Goal: Information Seeking & Learning: Learn about a topic

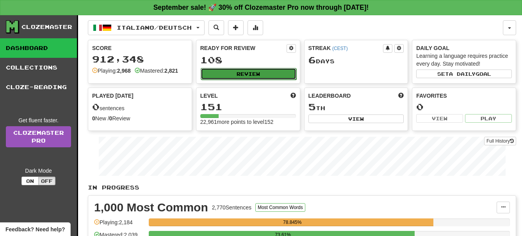
click at [244, 71] on button "Review" at bounding box center [249, 74] width 96 height 12
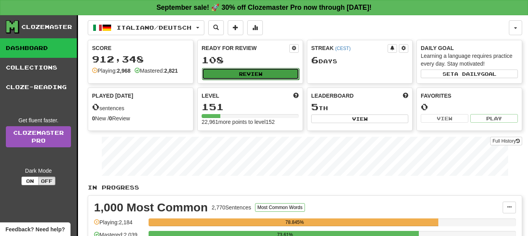
select select "**"
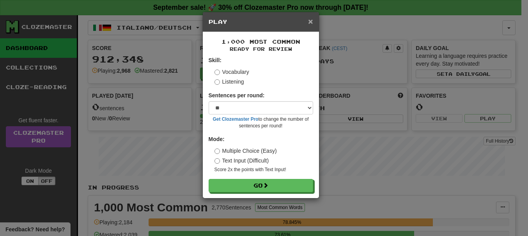
click at [311, 22] on span "×" at bounding box center [310, 21] width 5 height 9
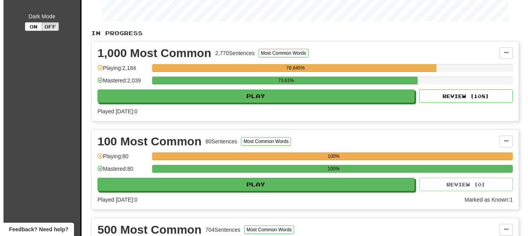
scroll to position [159, 0]
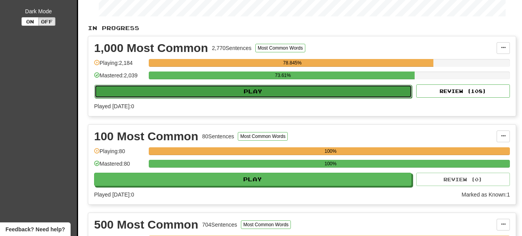
click at [254, 94] on button "Play" at bounding box center [252, 91] width 317 height 13
select select "**"
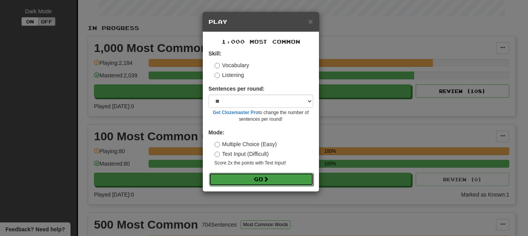
click at [254, 176] on button "Go" at bounding box center [261, 179] width 105 height 13
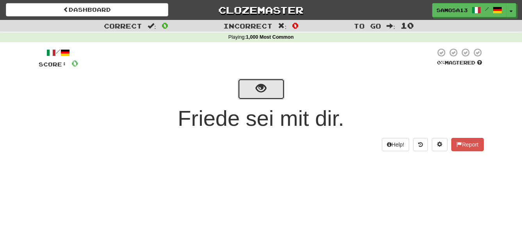
click at [263, 96] on button "show sentence" at bounding box center [261, 88] width 47 height 21
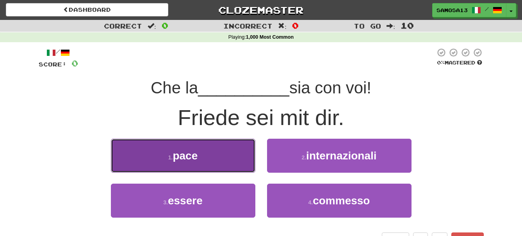
click at [208, 153] on button "1 . pace" at bounding box center [183, 156] width 144 height 34
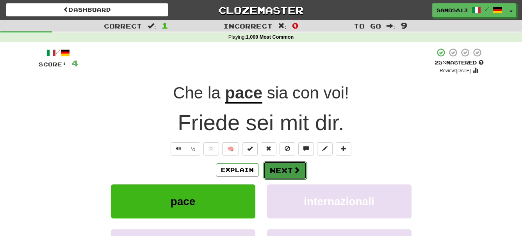
click at [284, 168] on button "Next" at bounding box center [285, 170] width 44 height 18
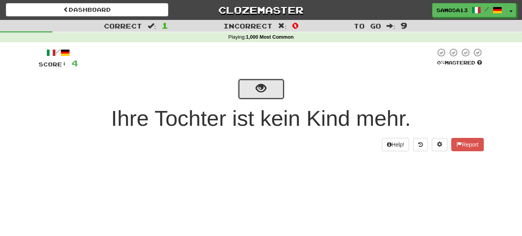
click at [271, 92] on button "show sentence" at bounding box center [261, 88] width 47 height 21
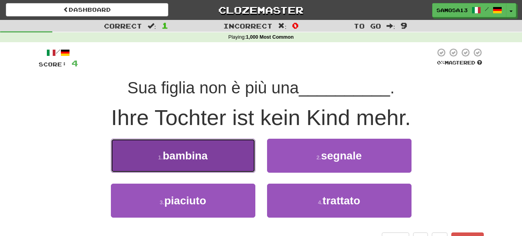
click at [212, 153] on button "1 . bambina" at bounding box center [183, 156] width 144 height 34
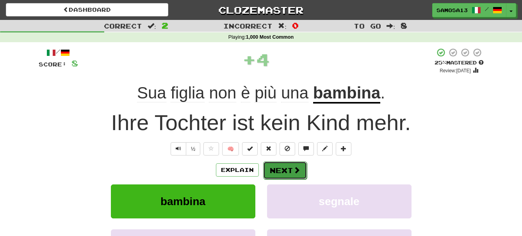
click at [293, 167] on span at bounding box center [296, 169] width 7 height 7
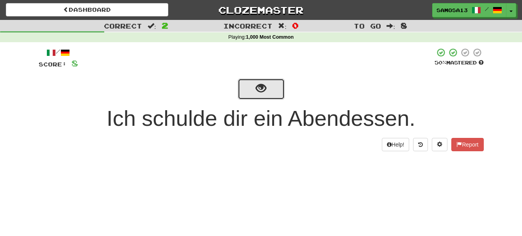
click at [258, 92] on span "show sentence" at bounding box center [261, 88] width 11 height 11
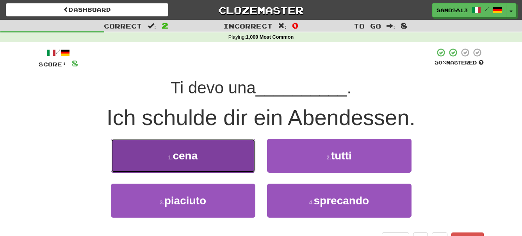
click at [208, 155] on button "1 . cena" at bounding box center [183, 156] width 144 height 34
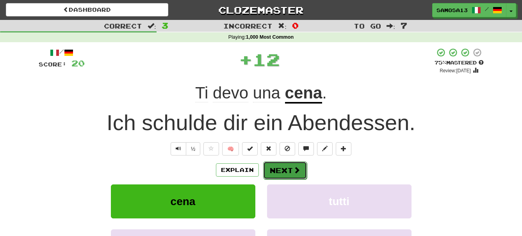
click at [281, 168] on button "Next" at bounding box center [285, 170] width 44 height 18
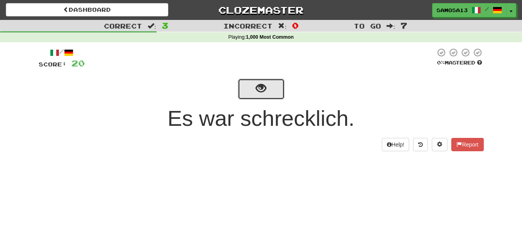
click at [260, 85] on span "show sentence" at bounding box center [261, 88] width 11 height 11
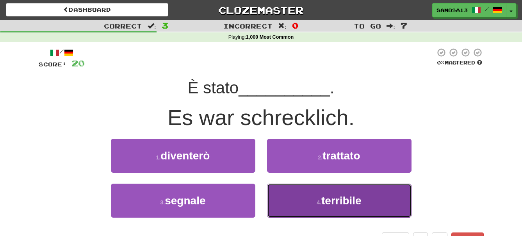
click at [324, 198] on span "terribile" at bounding box center [341, 200] width 40 height 12
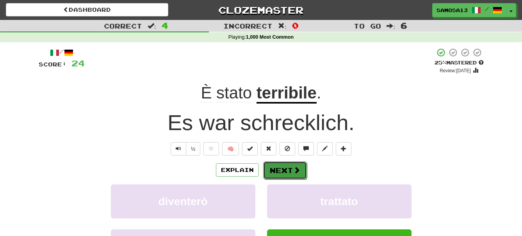
click at [284, 165] on button "Next" at bounding box center [285, 170] width 44 height 18
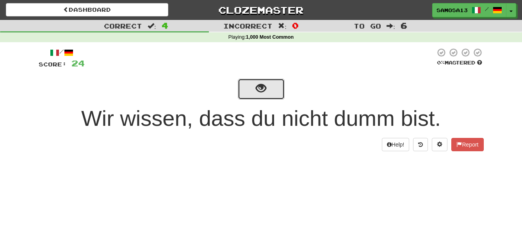
click at [260, 91] on span "show sentence" at bounding box center [261, 88] width 11 height 11
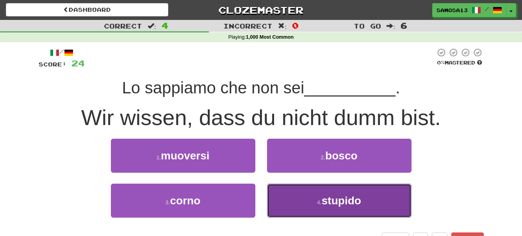
click at [335, 196] on span "stupido" at bounding box center [341, 200] width 39 height 12
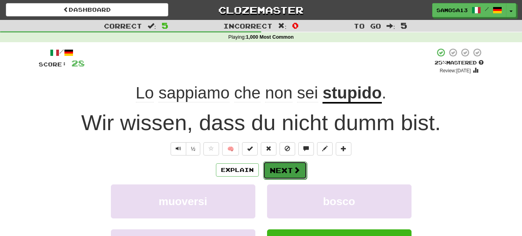
click at [281, 169] on button "Next" at bounding box center [285, 170] width 44 height 18
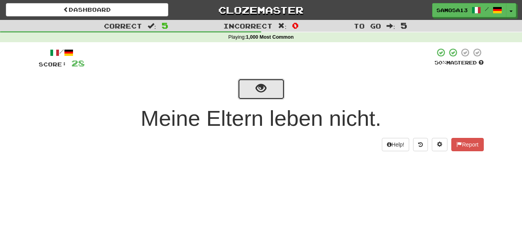
click at [254, 89] on button "show sentence" at bounding box center [261, 88] width 47 height 21
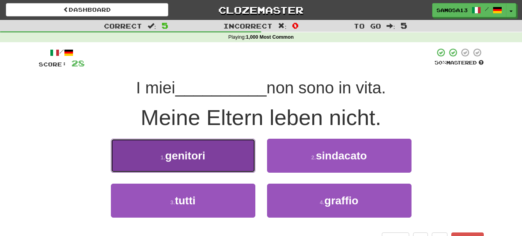
click at [224, 159] on button "1 . genitori" at bounding box center [183, 156] width 144 height 34
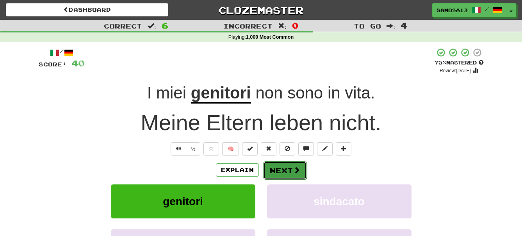
click at [288, 173] on button "Next" at bounding box center [285, 170] width 44 height 18
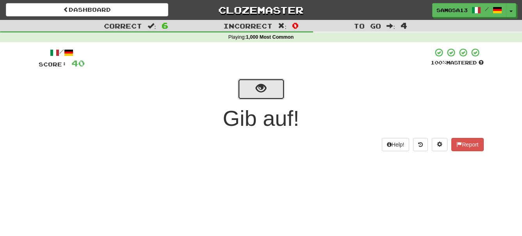
click at [272, 99] on button "show sentence" at bounding box center [261, 88] width 47 height 21
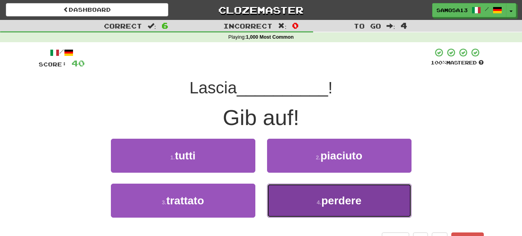
click at [311, 203] on button "4 . perdere" at bounding box center [339, 200] width 144 height 34
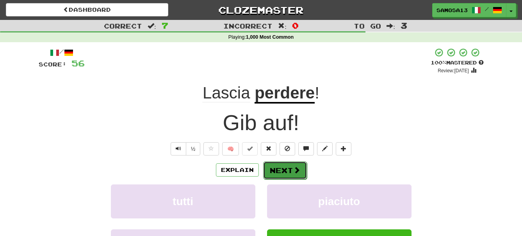
click at [284, 166] on button "Next" at bounding box center [285, 170] width 44 height 18
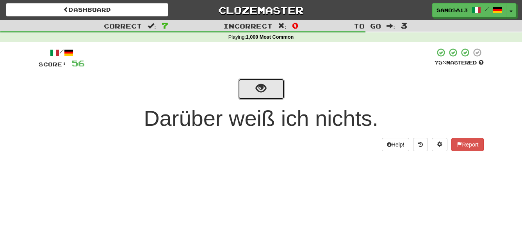
click at [259, 98] on button "show sentence" at bounding box center [261, 88] width 47 height 21
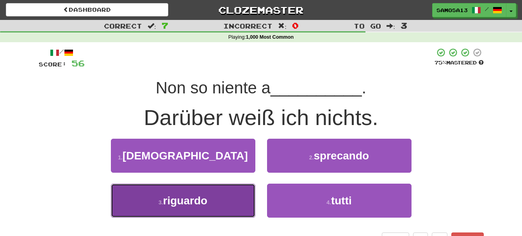
click at [242, 195] on button "3 . riguardo" at bounding box center [183, 200] width 144 height 34
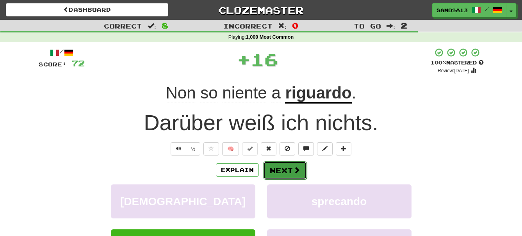
click at [279, 167] on button "Next" at bounding box center [285, 170] width 44 height 18
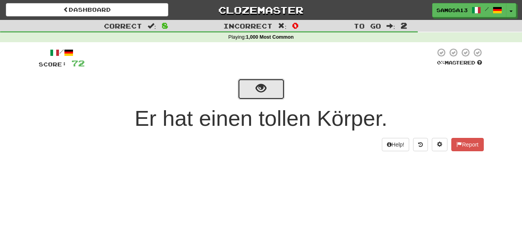
click at [259, 95] on button "show sentence" at bounding box center [261, 88] width 47 height 21
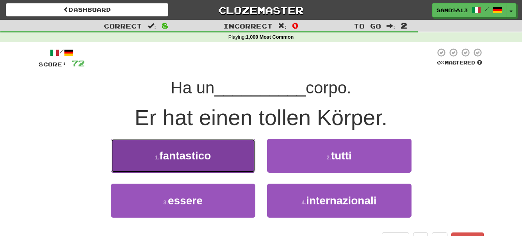
click at [213, 150] on button "1 . fantastico" at bounding box center [183, 156] width 144 height 34
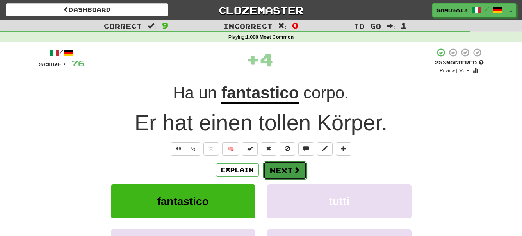
click at [291, 168] on button "Next" at bounding box center [285, 170] width 44 height 18
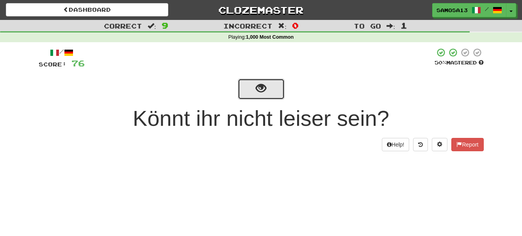
click at [262, 93] on span "show sentence" at bounding box center [261, 88] width 11 height 11
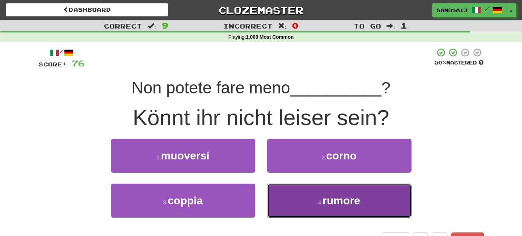
click at [331, 197] on span "rumore" at bounding box center [340, 200] width 37 height 12
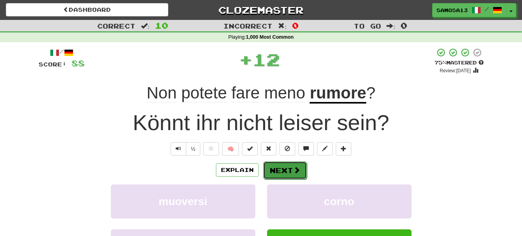
click at [283, 173] on button "Next" at bounding box center [285, 170] width 44 height 18
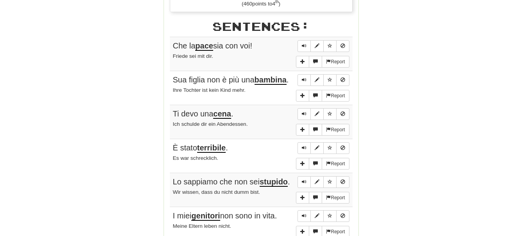
scroll to position [478, 0]
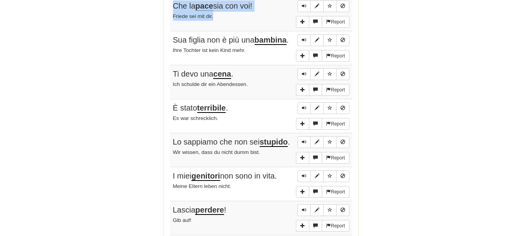
drag, startPoint x: 170, startPoint y: 6, endPoint x: 231, endPoint y: 18, distance: 62.4
click at [231, 18] on td "Report Che la pace sia con voi! Friede sei mit dir." at bounding box center [261, 14] width 183 height 34
copy td "Che la pace sia con voi! Friede sei mit dir."
click at [343, 41] on span "Sentence controls" at bounding box center [342, 39] width 5 height 5
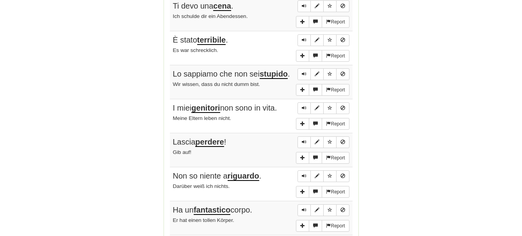
scroll to position [557, 0]
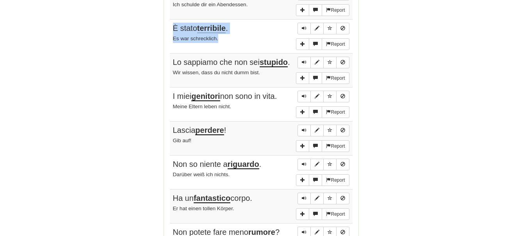
drag, startPoint x: 170, startPoint y: 33, endPoint x: 235, endPoint y: 43, distance: 65.5
click at [235, 43] on td "Report È stato terribile . Es war schrecklich." at bounding box center [261, 37] width 183 height 34
copy td "È stato terribile . Es war schrecklich."
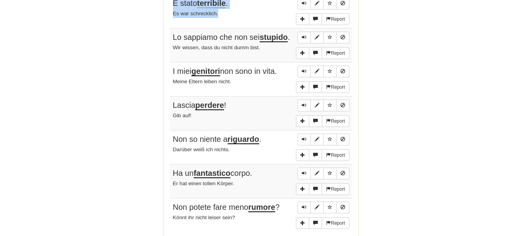
scroll to position [597, 0]
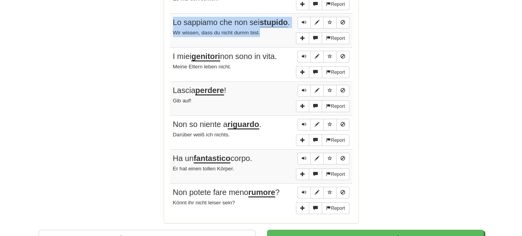
drag, startPoint x: 172, startPoint y: 25, endPoint x: 270, endPoint y: 49, distance: 100.9
click at [270, 48] on td "Report Lo sappiamo che non sei stupido . Wir wissen, dass du nicht dumm bist." at bounding box center [261, 31] width 183 height 34
copy td "Lo sappiamo che non sei stupido . Wir wissen, dass du nicht dumm bist."
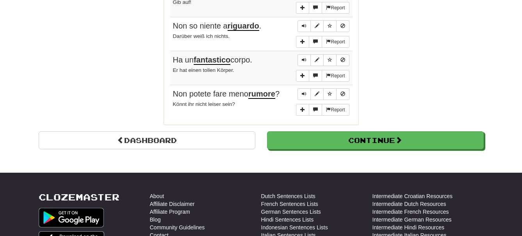
scroll to position [717, 0]
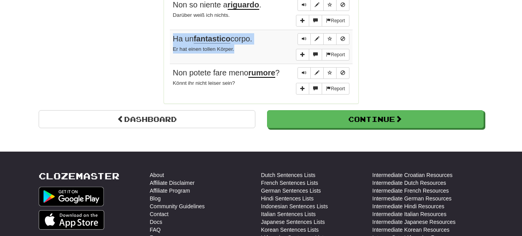
drag, startPoint x: 173, startPoint y: 43, endPoint x: 255, endPoint y: 58, distance: 83.7
click at [255, 58] on td "Report Ha un fantastico corpo. Er hat einen tollen Körper." at bounding box center [261, 47] width 183 height 34
copy td "Ha un fantastico corpo. Er hat einen tollen Körper."
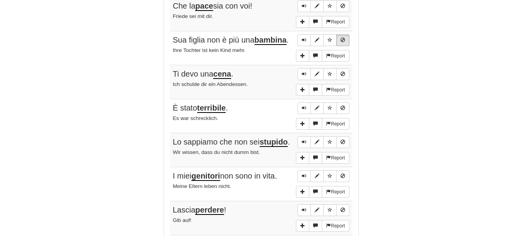
scroll to position [518, 0]
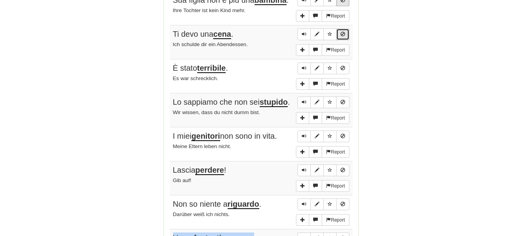
click at [343, 36] on span "Sentence controls" at bounding box center [342, 34] width 5 height 5
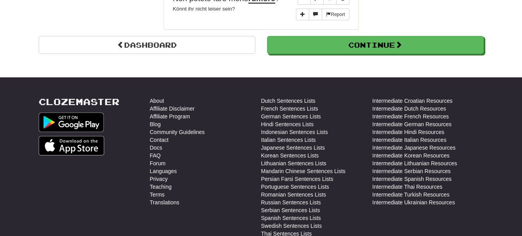
scroll to position [796, 0]
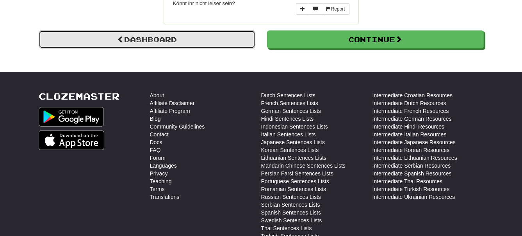
click at [221, 48] on link "Dashboard" at bounding box center [147, 39] width 217 height 18
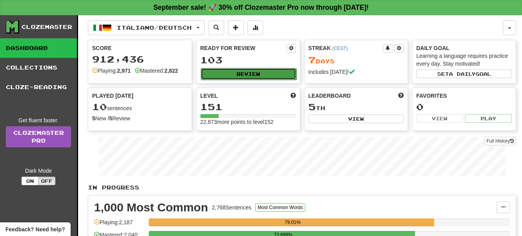
click at [244, 75] on button "Review" at bounding box center [249, 74] width 96 height 12
select select "**"
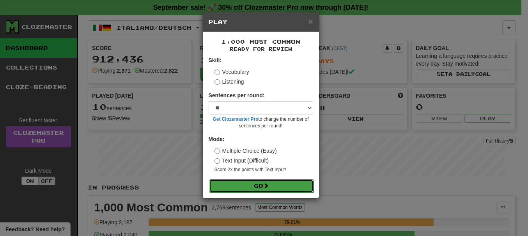
click at [261, 184] on button "Go" at bounding box center [261, 185] width 105 height 13
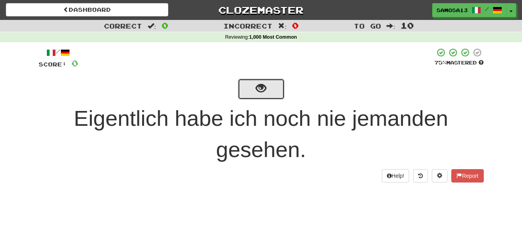
click at [251, 91] on button "show sentence" at bounding box center [261, 88] width 47 height 21
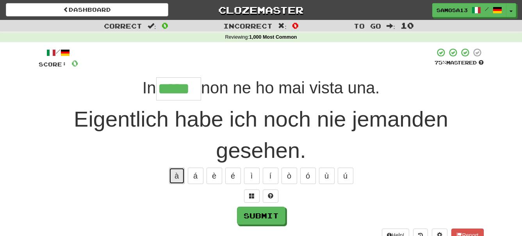
click at [177, 181] on button "à" at bounding box center [177, 175] width 16 height 16
type input "******"
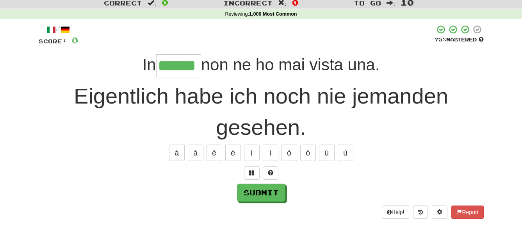
scroll to position [40, 0]
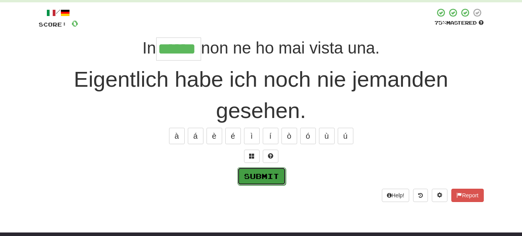
click at [260, 177] on button "Submit" at bounding box center [261, 176] width 48 height 18
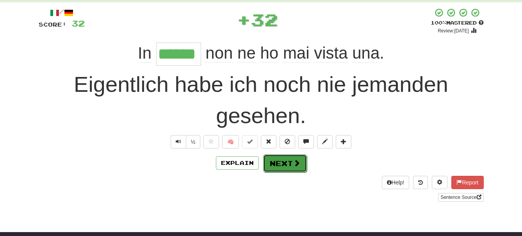
click at [286, 163] on button "Next" at bounding box center [285, 163] width 44 height 18
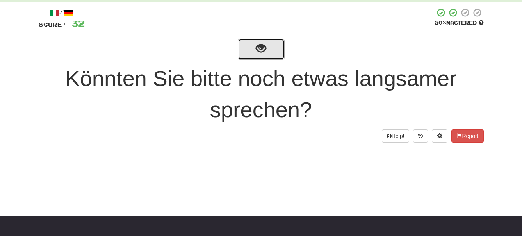
click at [259, 44] on span "show sentence" at bounding box center [261, 48] width 11 height 11
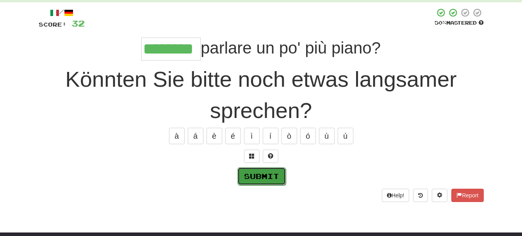
click at [275, 174] on button "Submit" at bounding box center [261, 176] width 48 height 18
type input "********"
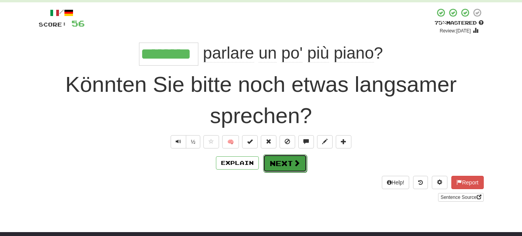
click at [278, 164] on button "Next" at bounding box center [285, 163] width 44 height 18
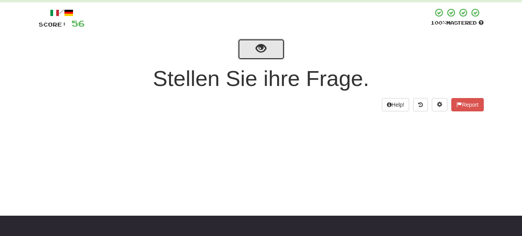
click at [269, 53] on button "show sentence" at bounding box center [261, 49] width 47 height 21
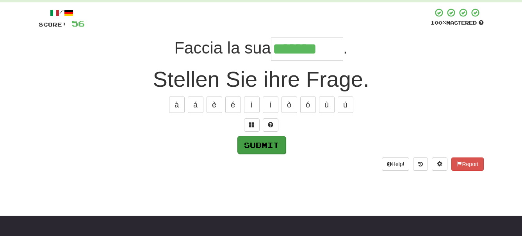
type input "*******"
click at [270, 147] on button "Submit" at bounding box center [261, 145] width 48 height 18
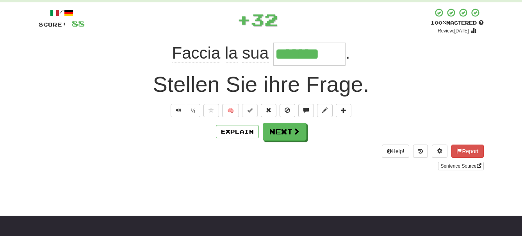
scroll to position [0, 0]
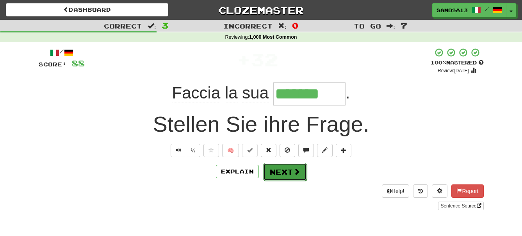
click at [292, 174] on button "Next" at bounding box center [285, 172] width 44 height 18
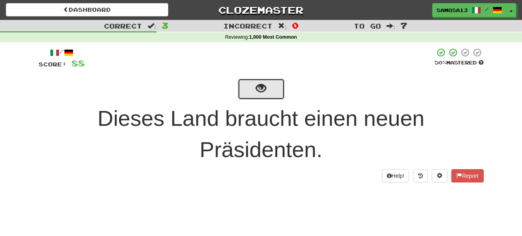
click at [263, 93] on span "show sentence" at bounding box center [261, 88] width 11 height 11
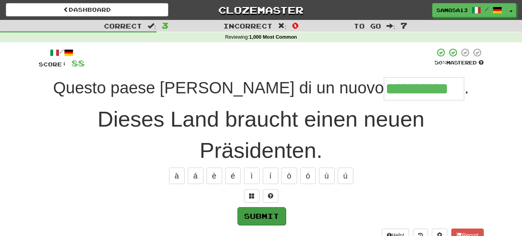
type input "**********"
click at [253, 213] on button "Submit" at bounding box center [261, 216] width 48 height 18
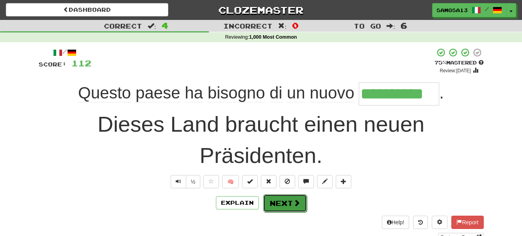
click at [289, 207] on button "Next" at bounding box center [285, 203] width 44 height 18
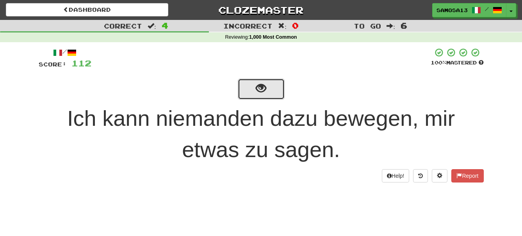
click at [253, 90] on button "show sentence" at bounding box center [261, 88] width 47 height 21
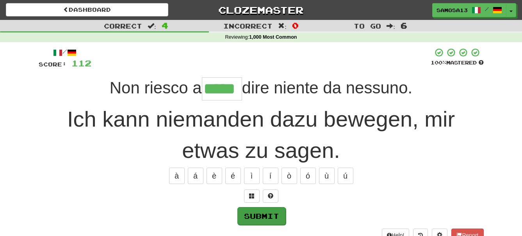
type input "*****"
click at [272, 218] on button "Submit" at bounding box center [261, 216] width 48 height 18
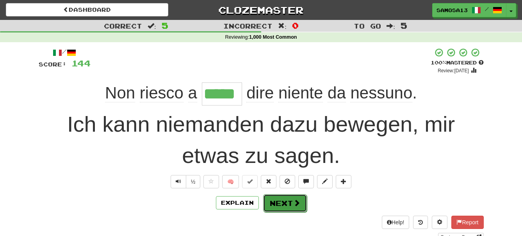
click at [289, 206] on button "Next" at bounding box center [285, 203] width 44 height 18
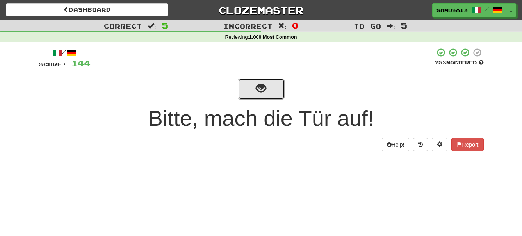
click at [259, 93] on span "show sentence" at bounding box center [261, 88] width 11 height 11
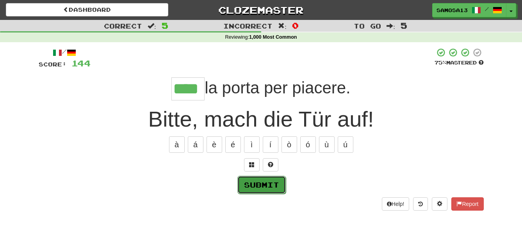
click at [260, 187] on button "Submit" at bounding box center [261, 185] width 48 height 18
type input "****"
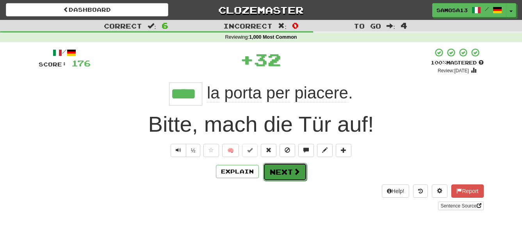
click at [285, 174] on button "Next" at bounding box center [285, 172] width 44 height 18
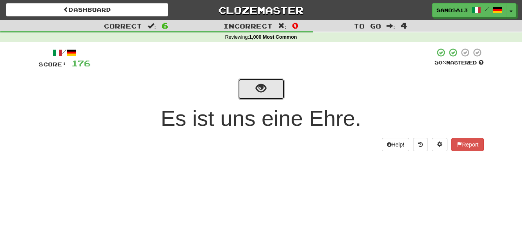
click at [263, 89] on span "show sentence" at bounding box center [261, 88] width 11 height 11
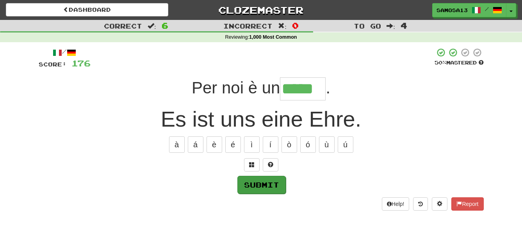
type input "*****"
click at [269, 184] on button "Submit" at bounding box center [261, 185] width 48 height 18
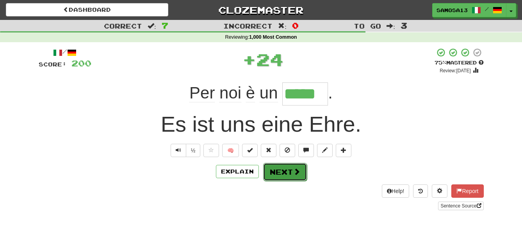
click at [288, 173] on button "Next" at bounding box center [285, 172] width 44 height 18
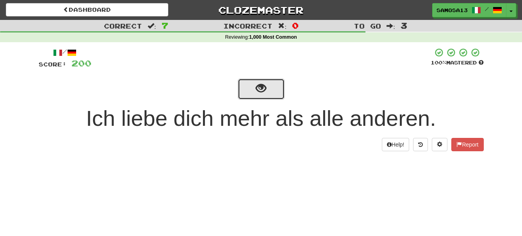
click at [272, 94] on button "show sentence" at bounding box center [261, 88] width 47 height 21
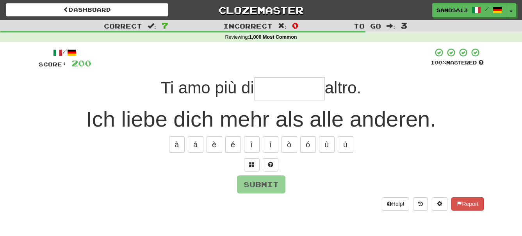
type input "*"
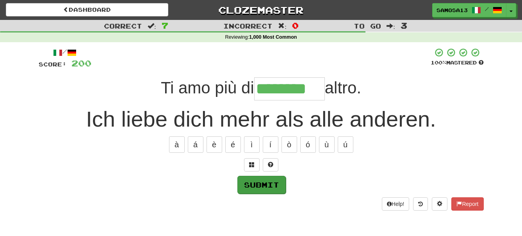
type input "********"
click at [273, 189] on button "Submit" at bounding box center [261, 185] width 48 height 18
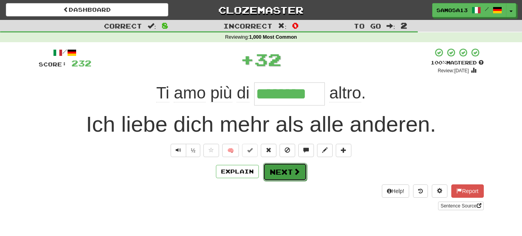
click at [291, 173] on button "Next" at bounding box center [285, 172] width 44 height 18
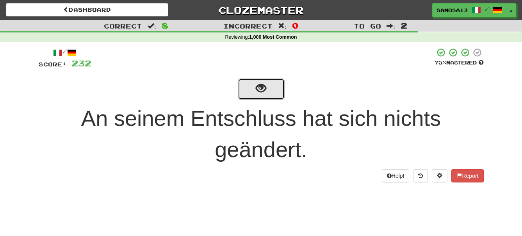
click at [265, 98] on button "show sentence" at bounding box center [261, 88] width 47 height 21
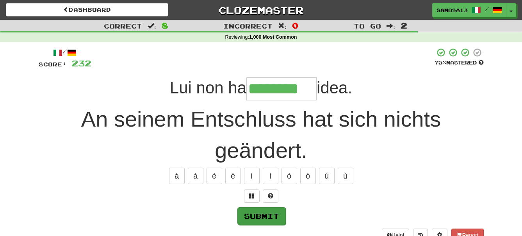
type input "********"
click at [260, 211] on button "Submit" at bounding box center [261, 216] width 48 height 18
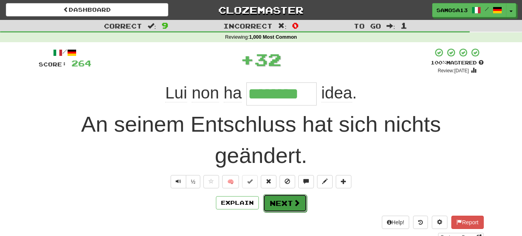
click at [283, 205] on button "Next" at bounding box center [285, 203] width 44 height 18
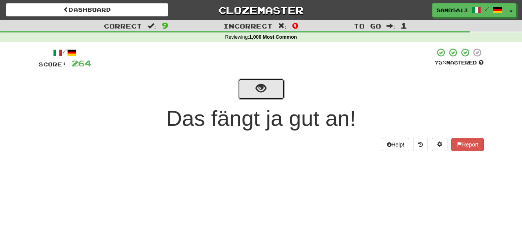
click at [263, 93] on span "show sentence" at bounding box center [261, 88] width 11 height 11
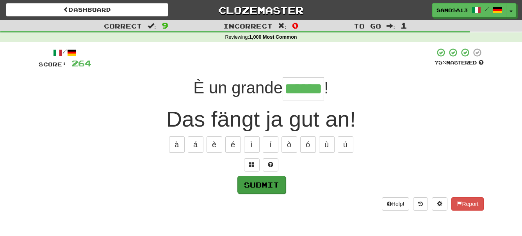
type input "******"
click at [266, 185] on button "Submit" at bounding box center [261, 185] width 48 height 18
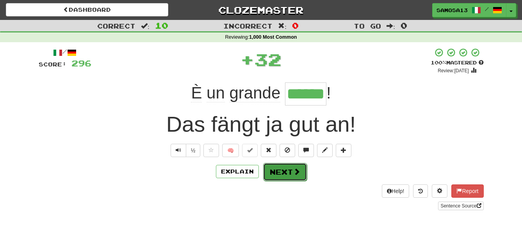
click at [288, 176] on button "Next" at bounding box center [285, 172] width 44 height 18
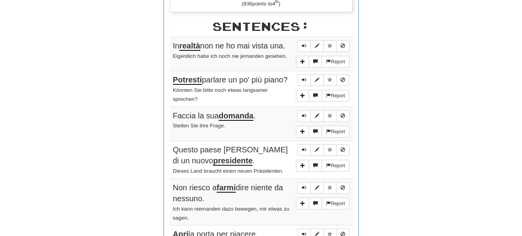
scroll to position [478, 0]
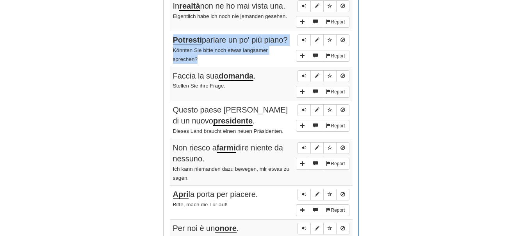
drag, startPoint x: 172, startPoint y: 42, endPoint x: 213, endPoint y: 65, distance: 47.3
click at [213, 65] on td "Report Potresti parlare un po' più piano? Könnten Sie bitte noch etwas langsame…" at bounding box center [261, 49] width 183 height 36
copy td "Potresti parlare un po' più piano? Könnten Sie bitte noch etwas langsamer sprec…"
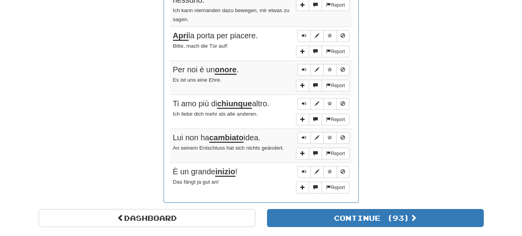
scroll to position [637, 0]
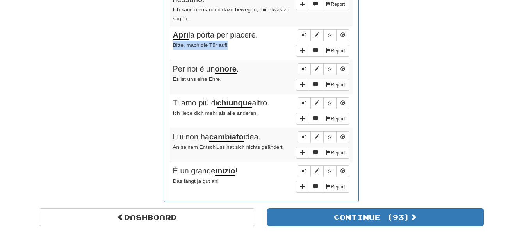
drag, startPoint x: 231, startPoint y: 46, endPoint x: 168, endPoint y: 51, distance: 63.0
copy small "Bitte, mach die Tür auf!"
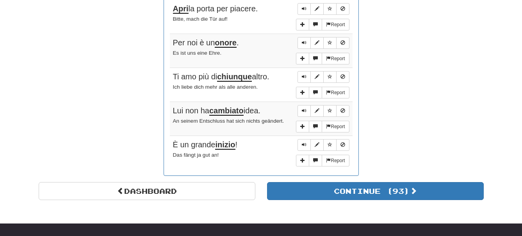
scroll to position [677, 0]
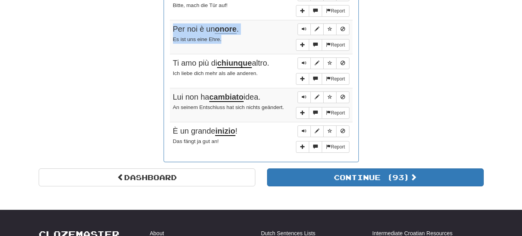
drag, startPoint x: 170, startPoint y: 28, endPoint x: 231, endPoint y: 44, distance: 63.5
click at [231, 44] on td "Report Per noi è un onore . Es ist uns eine Ehre." at bounding box center [261, 37] width 183 height 34
copy td "Per noi è un onore . Es ist uns eine Ehre."
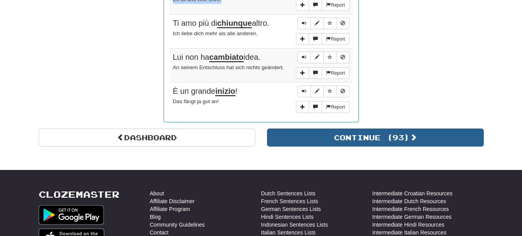
scroll to position [756, 0]
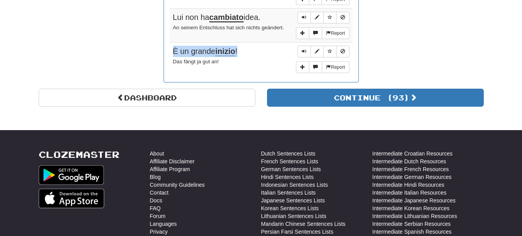
drag, startPoint x: 174, startPoint y: 53, endPoint x: 242, endPoint y: 49, distance: 68.8
click at [242, 49] on div "È un grande inizio !" at bounding box center [261, 51] width 176 height 11
copy span "È un grande inizio !"
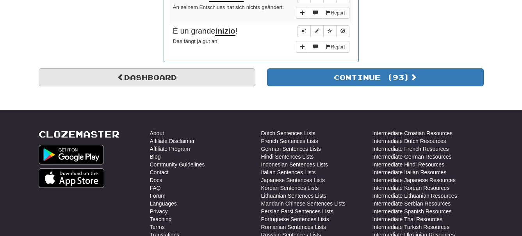
scroll to position [796, 0]
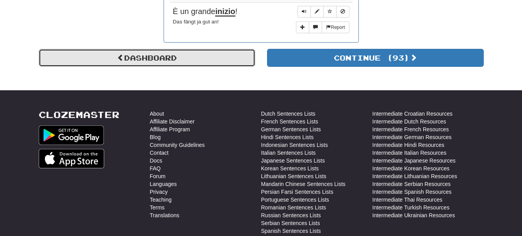
click at [156, 61] on link "Dashboard" at bounding box center [147, 58] width 217 height 18
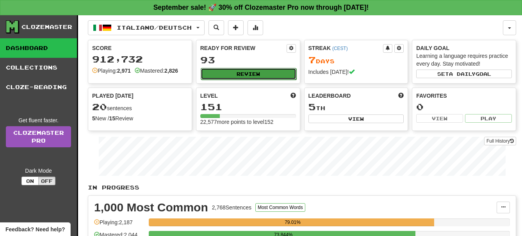
click at [243, 75] on button "Review" at bounding box center [249, 74] width 96 height 12
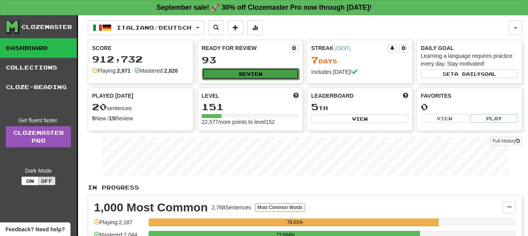
select select "**"
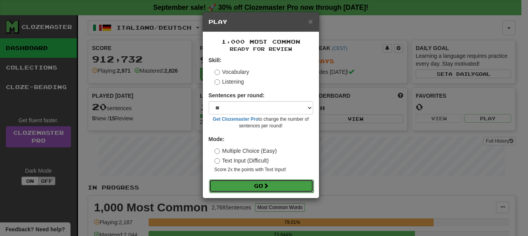
click at [260, 182] on button "Go" at bounding box center [261, 185] width 105 height 13
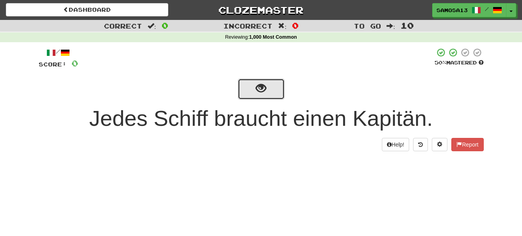
click at [265, 96] on button "show sentence" at bounding box center [261, 88] width 47 height 21
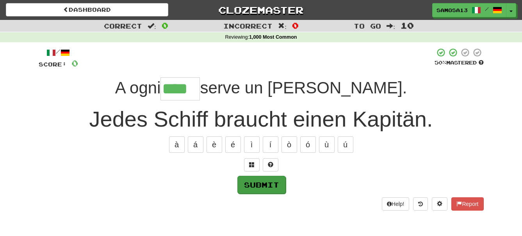
type input "****"
drag, startPoint x: 270, startPoint y: 187, endPoint x: 274, endPoint y: 189, distance: 4.5
click at [271, 187] on button "Submit" at bounding box center [261, 184] width 48 height 18
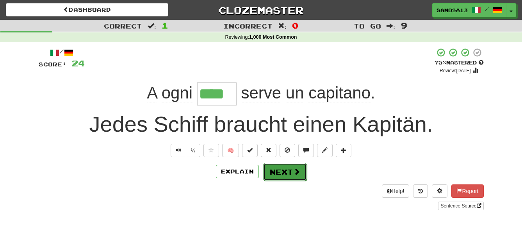
click at [278, 173] on button "Next" at bounding box center [285, 172] width 44 height 18
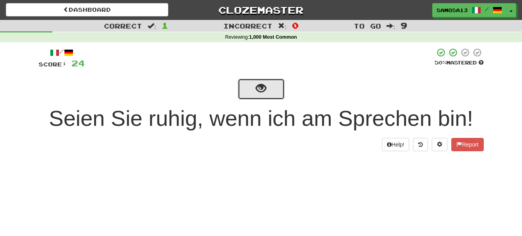
click at [260, 89] on span "show sentence" at bounding box center [261, 88] width 11 height 11
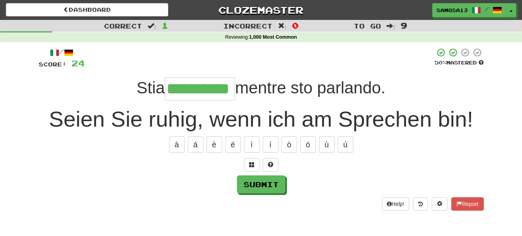
type input "**********"
click at [274, 184] on button "Submit" at bounding box center [261, 185] width 48 height 18
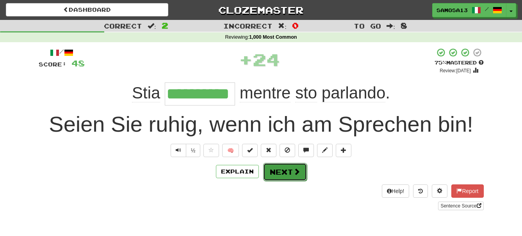
click at [288, 173] on button "Next" at bounding box center [285, 172] width 44 height 18
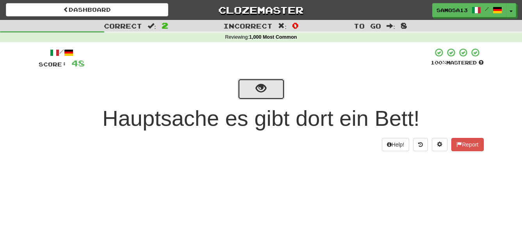
click at [262, 93] on span "show sentence" at bounding box center [261, 88] width 11 height 11
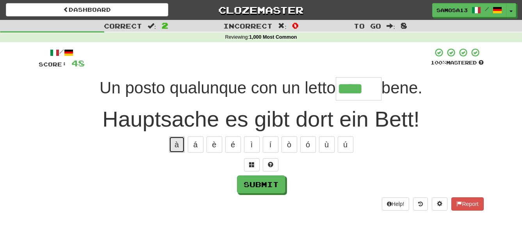
click at [176, 143] on button "à" at bounding box center [177, 144] width 16 height 16
type input "*****"
click at [269, 186] on button "Submit" at bounding box center [261, 185] width 48 height 18
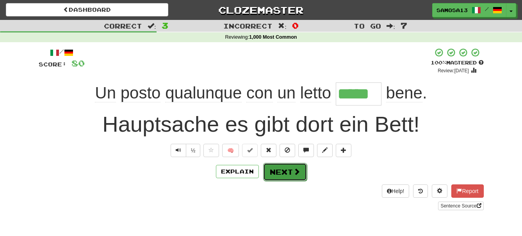
click at [291, 165] on button "Next" at bounding box center [285, 172] width 44 height 18
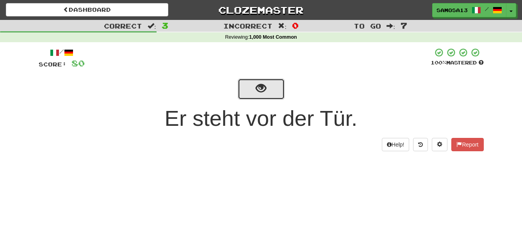
click at [262, 95] on button "show sentence" at bounding box center [261, 88] width 47 height 21
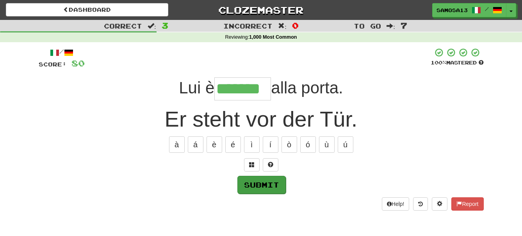
type input "*******"
click at [270, 186] on button "Submit" at bounding box center [261, 185] width 48 height 18
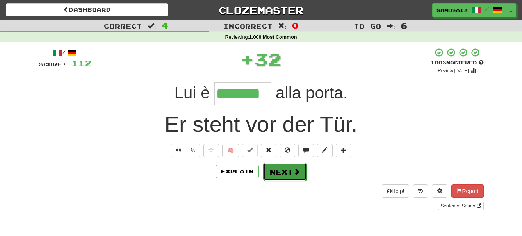
click at [284, 175] on button "Next" at bounding box center [285, 172] width 44 height 18
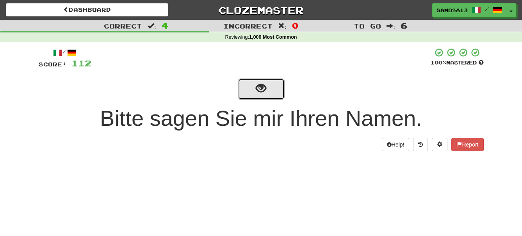
click at [264, 94] on span "show sentence" at bounding box center [261, 88] width 11 height 11
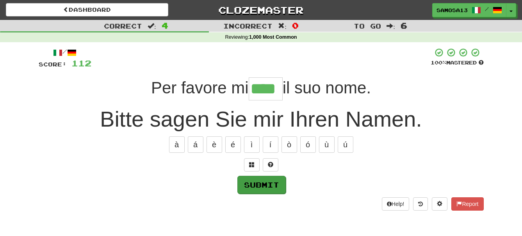
type input "****"
click at [275, 178] on button "Submit" at bounding box center [261, 185] width 48 height 18
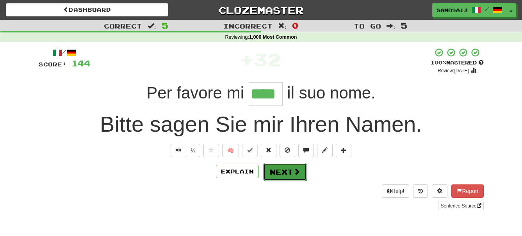
click at [285, 175] on button "Next" at bounding box center [285, 172] width 44 height 18
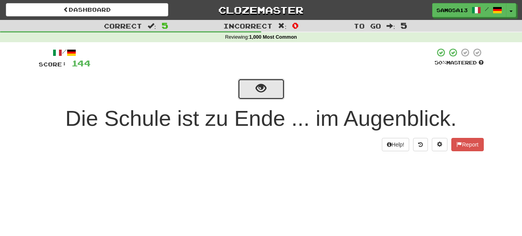
click at [265, 90] on span "show sentence" at bounding box center [261, 88] width 11 height 11
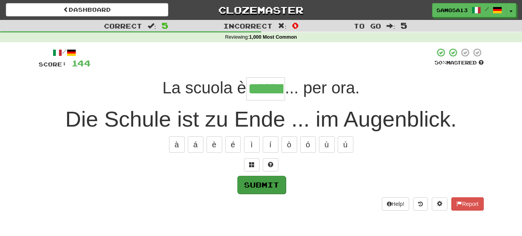
type input "******"
click at [254, 186] on button "Submit" at bounding box center [261, 185] width 48 height 18
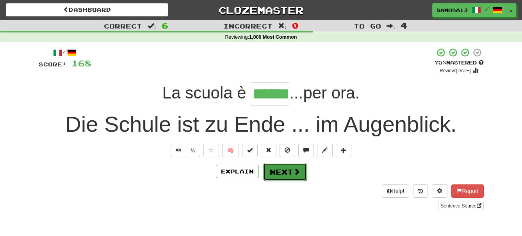
click at [292, 176] on button "Next" at bounding box center [285, 172] width 44 height 18
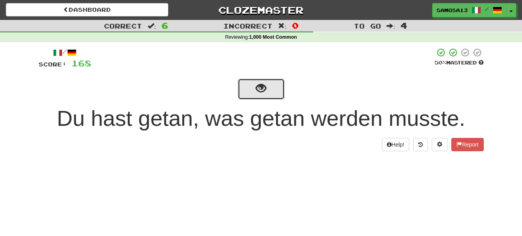
click at [268, 88] on button "show sentence" at bounding box center [261, 88] width 47 height 21
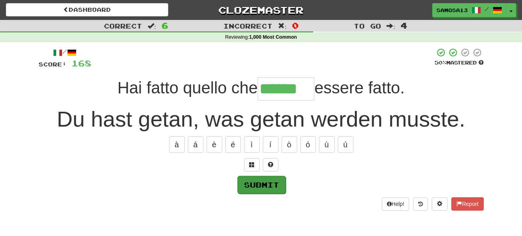
type input "******"
click at [248, 184] on button "Submit" at bounding box center [261, 185] width 48 height 18
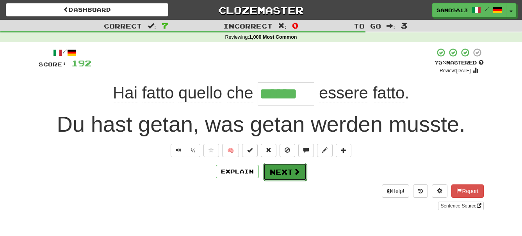
click at [293, 176] on button "Next" at bounding box center [285, 172] width 44 height 18
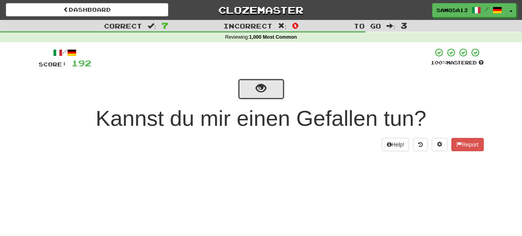
click at [261, 93] on span "show sentence" at bounding box center [261, 88] width 11 height 11
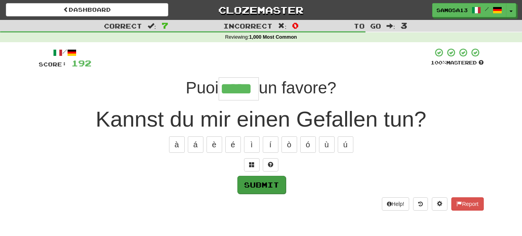
type input "*****"
click at [252, 179] on button "Submit" at bounding box center [261, 185] width 48 height 18
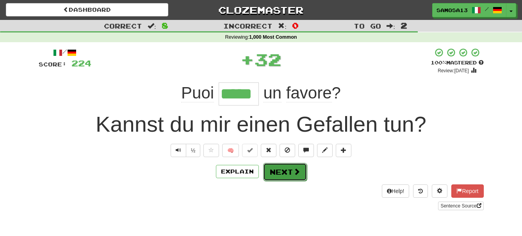
click at [278, 177] on button "Next" at bounding box center [285, 172] width 44 height 18
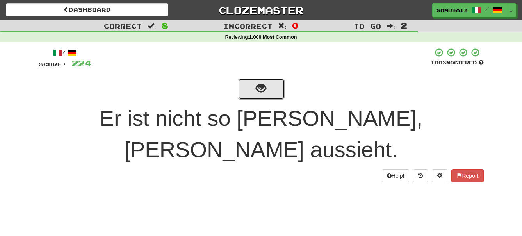
click at [258, 92] on span "show sentence" at bounding box center [261, 88] width 11 height 11
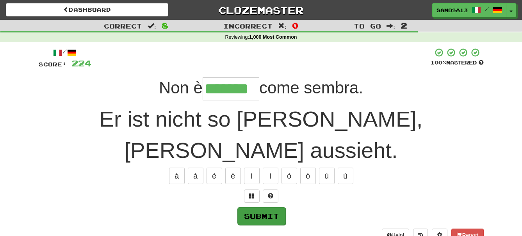
type input "*******"
click at [272, 207] on button "Submit" at bounding box center [261, 216] width 48 height 18
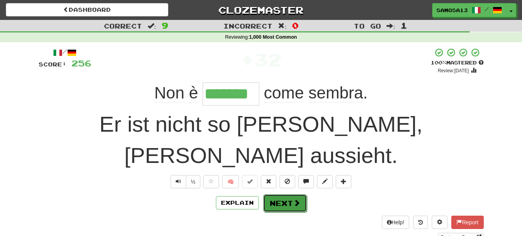
click at [282, 194] on button "Next" at bounding box center [285, 203] width 44 height 18
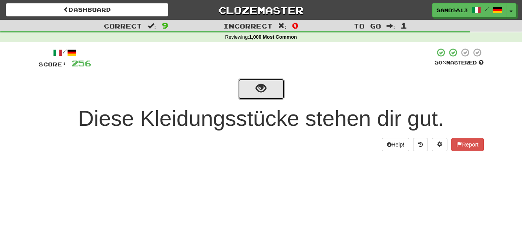
click at [263, 86] on span "show sentence" at bounding box center [261, 88] width 11 height 11
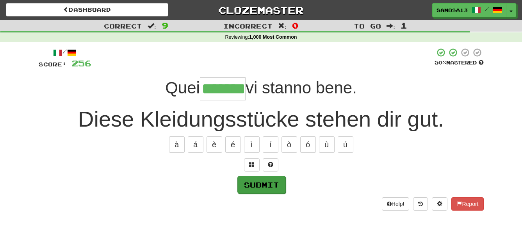
type input "*******"
click at [277, 182] on button "Submit" at bounding box center [261, 185] width 48 height 18
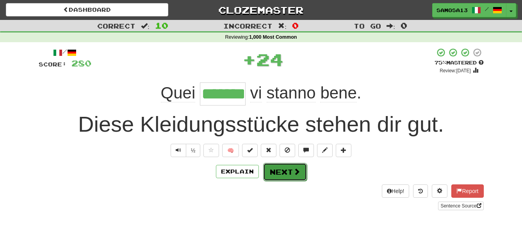
click at [295, 174] on span at bounding box center [296, 171] width 7 height 7
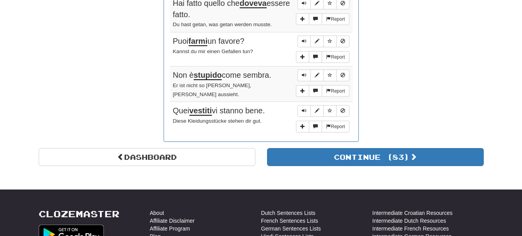
scroll to position [717, 0]
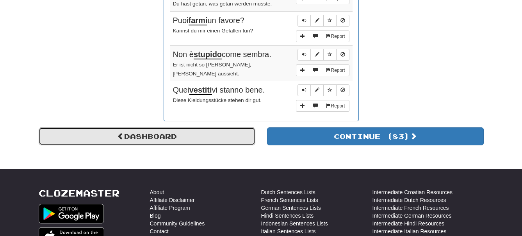
click at [207, 134] on link "Dashboard" at bounding box center [147, 136] width 217 height 18
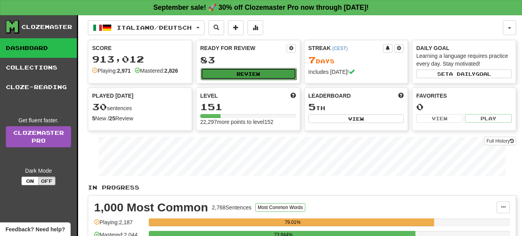
click at [259, 71] on button "Review" at bounding box center [249, 74] width 96 height 12
select select "**"
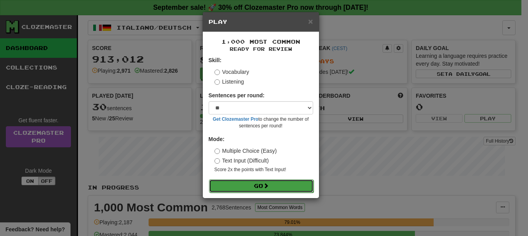
click at [263, 186] on button "Go" at bounding box center [261, 185] width 105 height 13
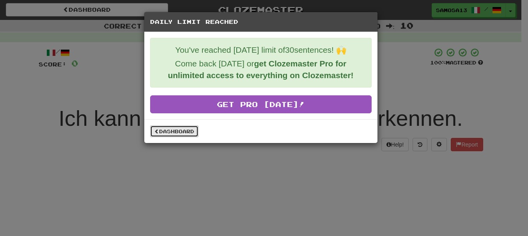
click at [171, 133] on link "Dashboard" at bounding box center [174, 131] width 48 height 12
